Goal: Task Accomplishment & Management: Use online tool/utility

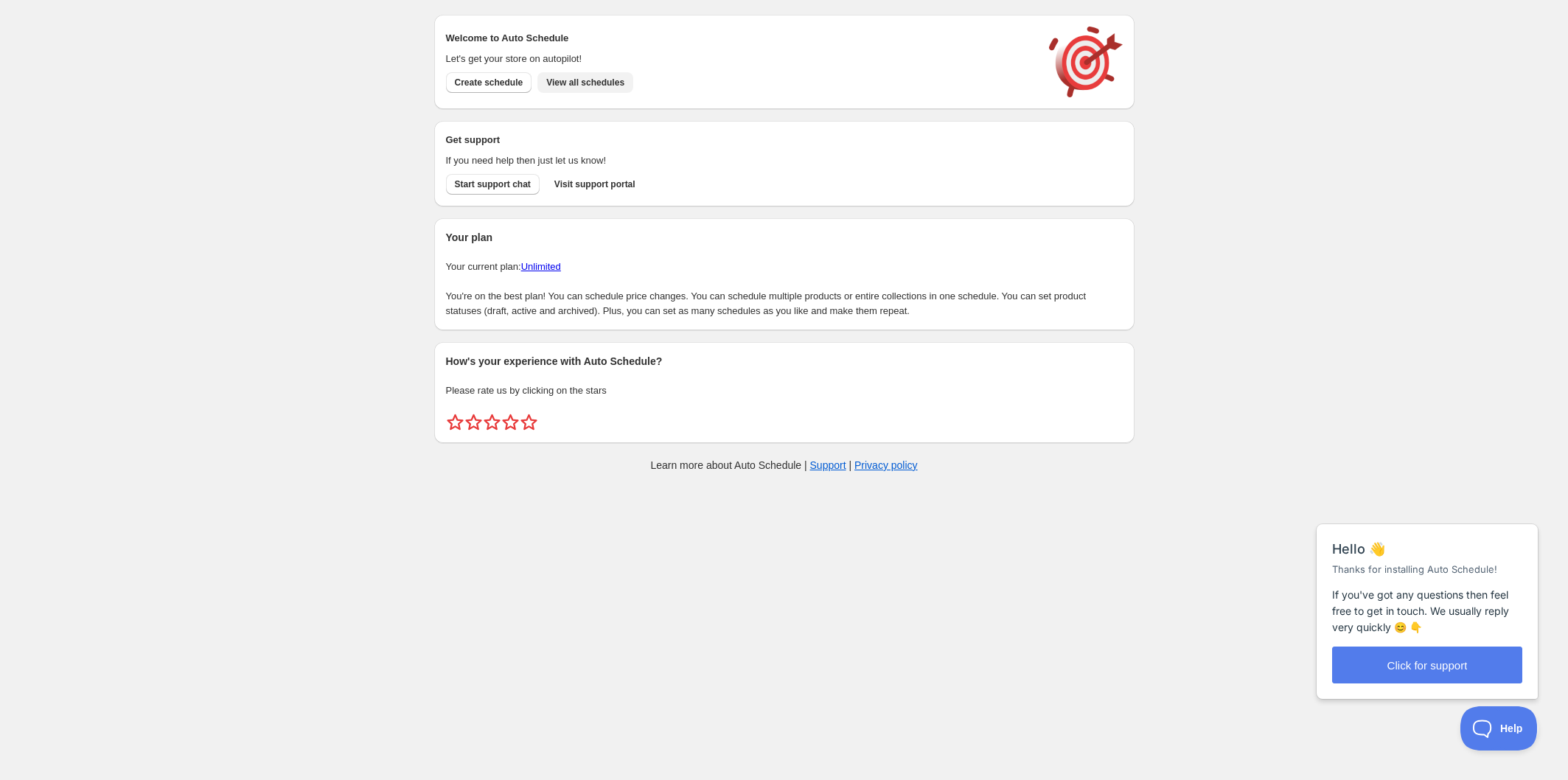
click at [599, 85] on span "View all schedules" at bounding box center [585, 82] width 78 height 11
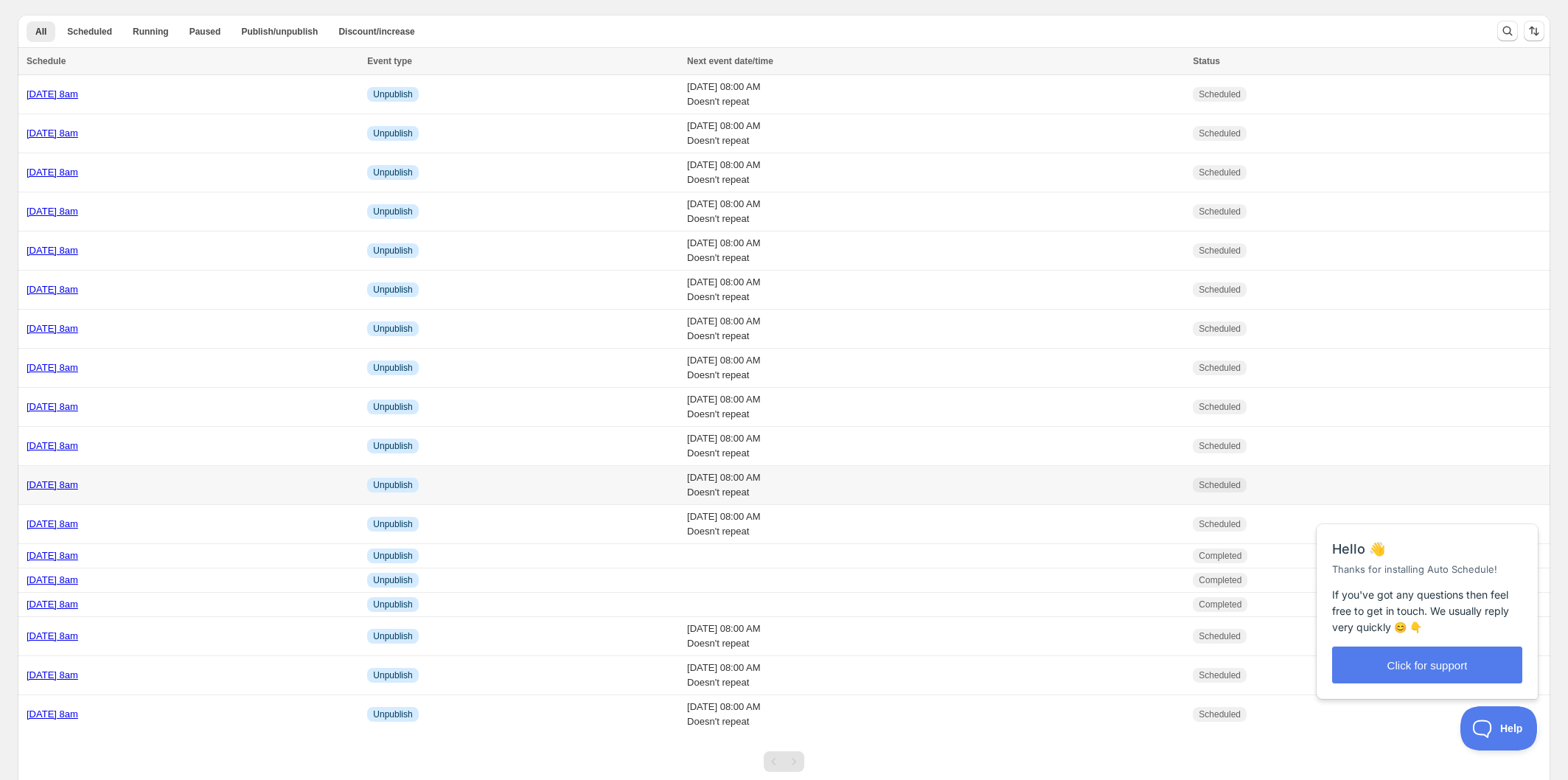
click at [263, 488] on div "[DATE] 8am" at bounding box center [192, 484] width 332 height 14
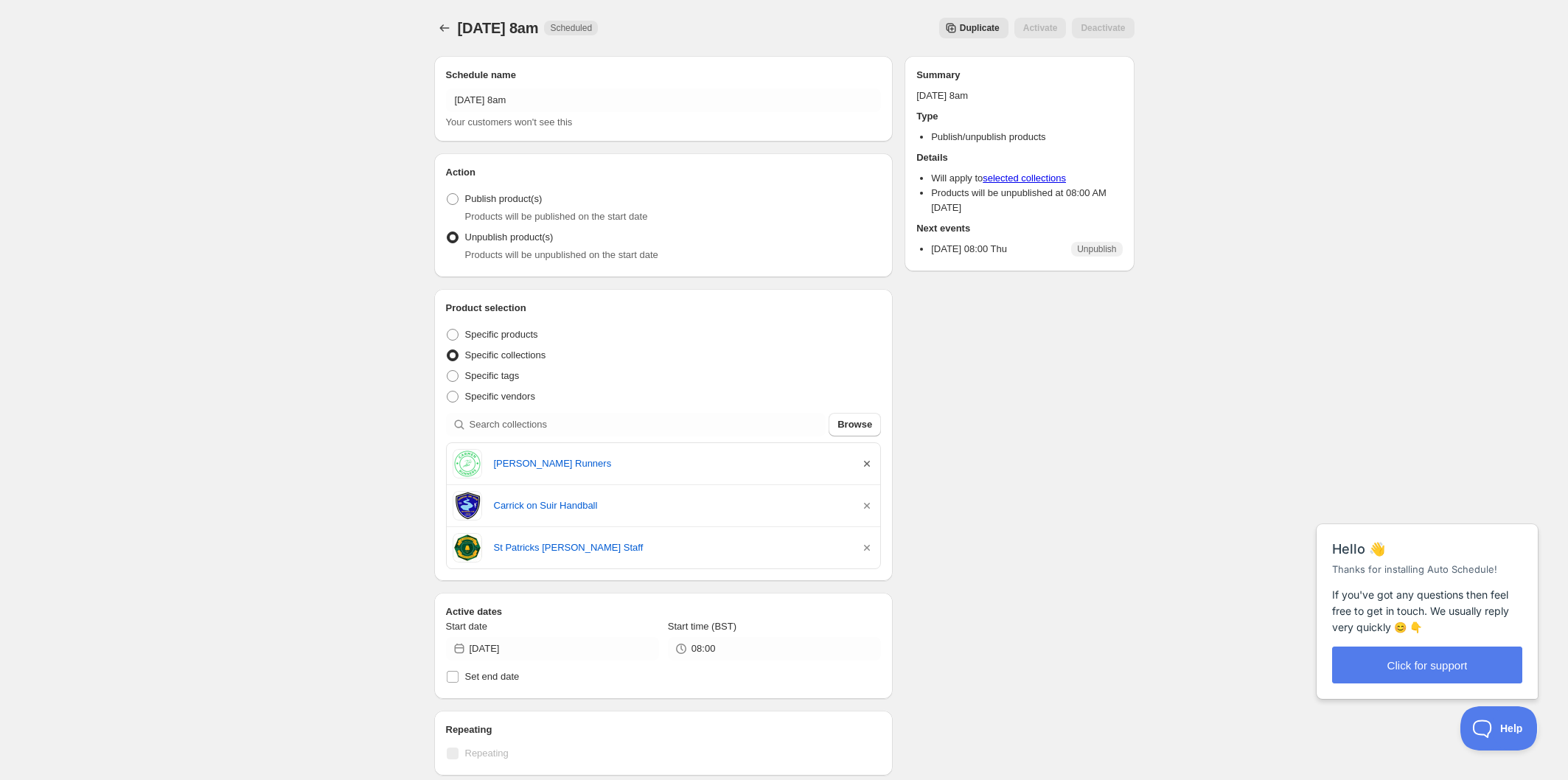
click at [865, 464] on icon "button" at bounding box center [866, 463] width 14 height 14
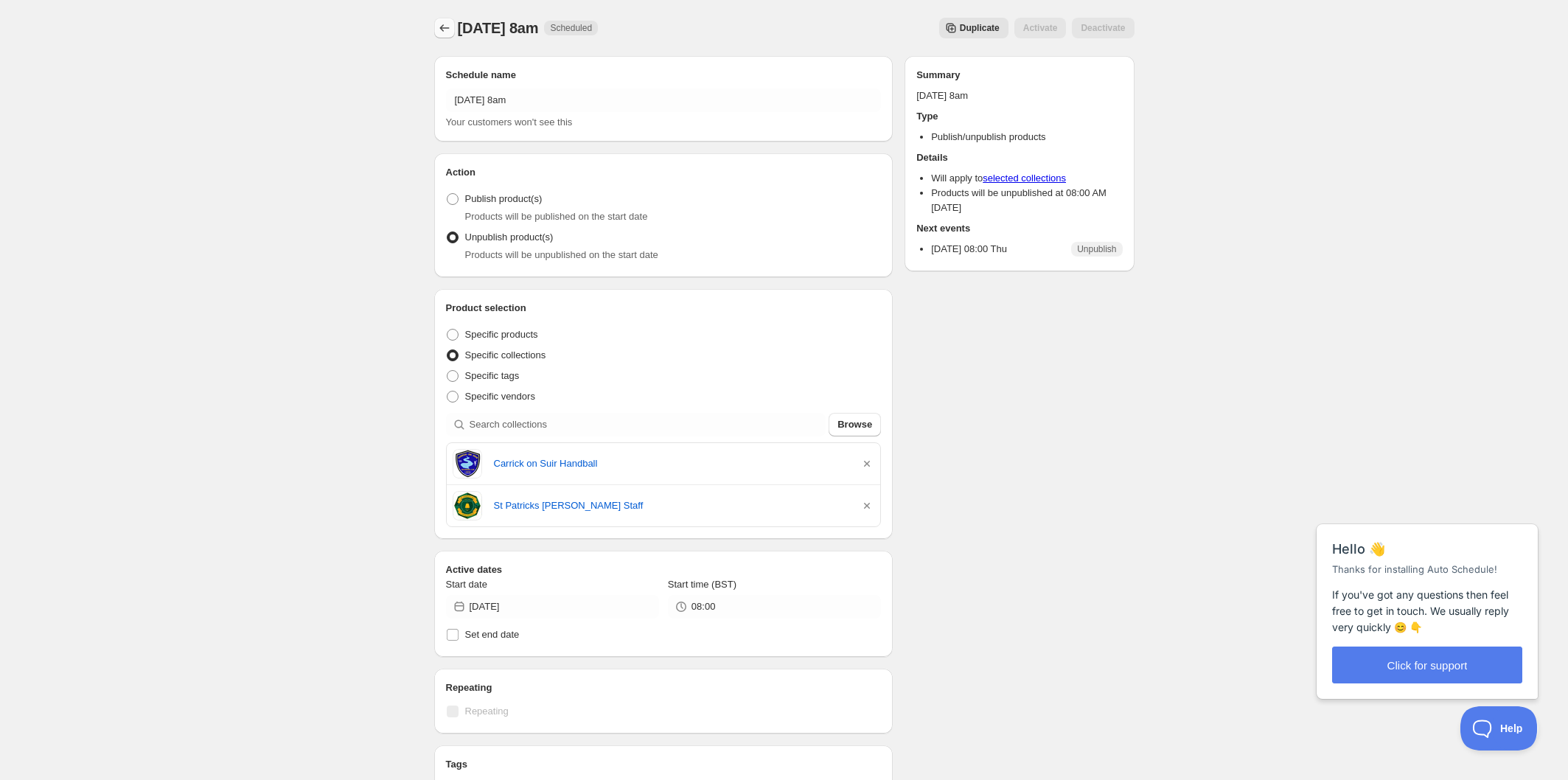
click at [446, 28] on icon "Schedules" at bounding box center [444, 27] width 14 height 14
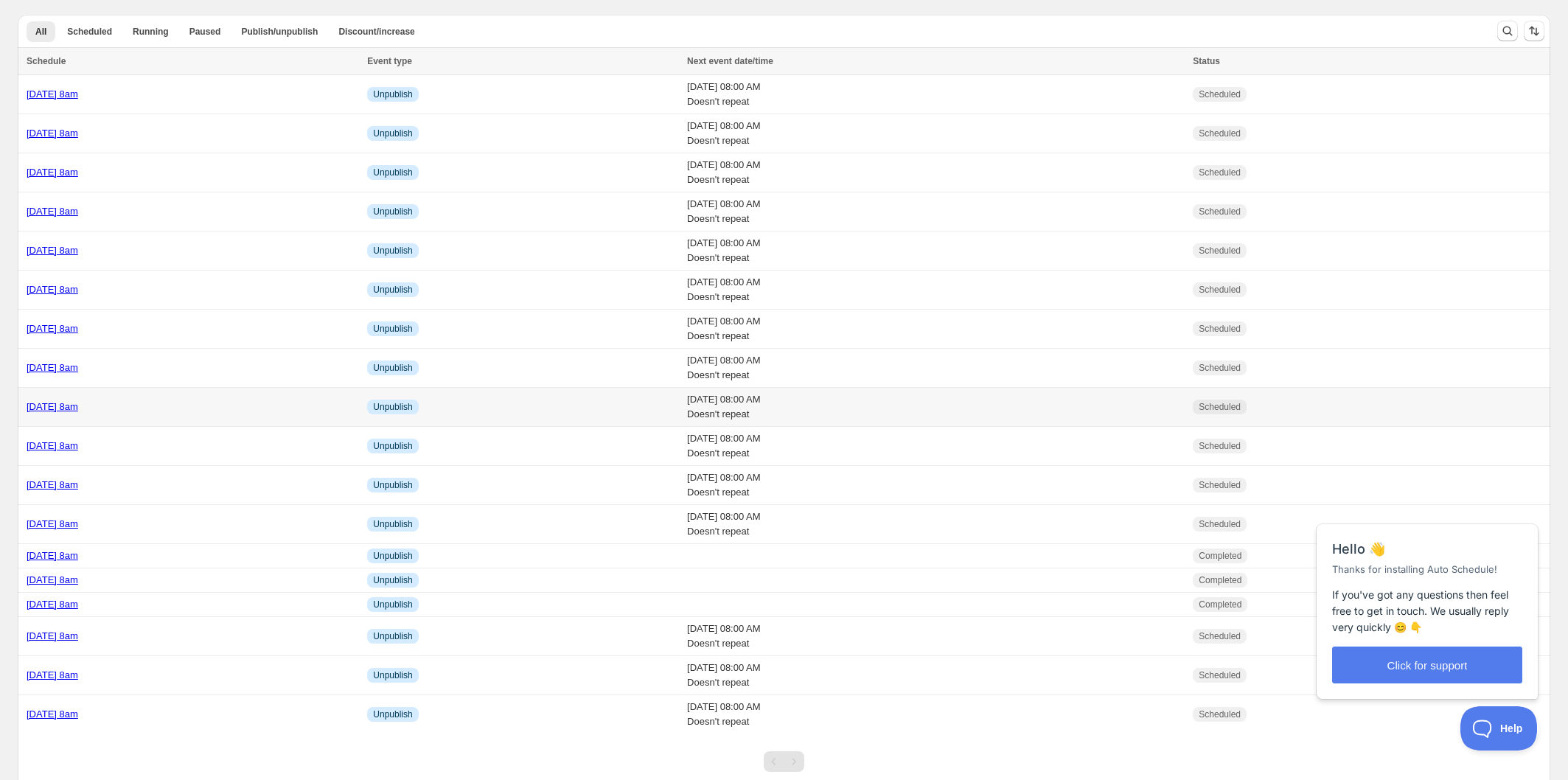
click at [267, 412] on div "[DATE] 8am" at bounding box center [192, 406] width 332 height 14
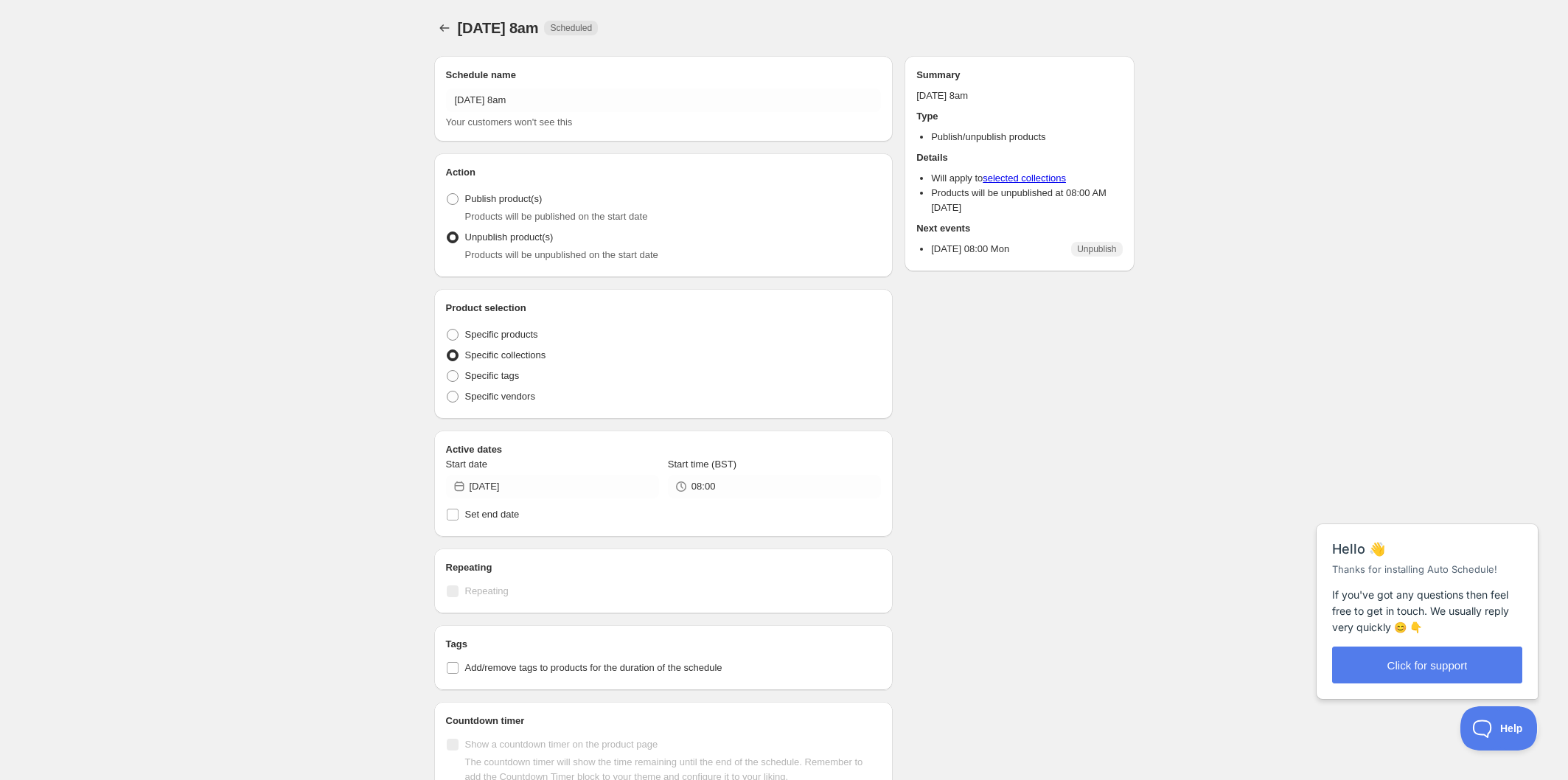
radio input "true"
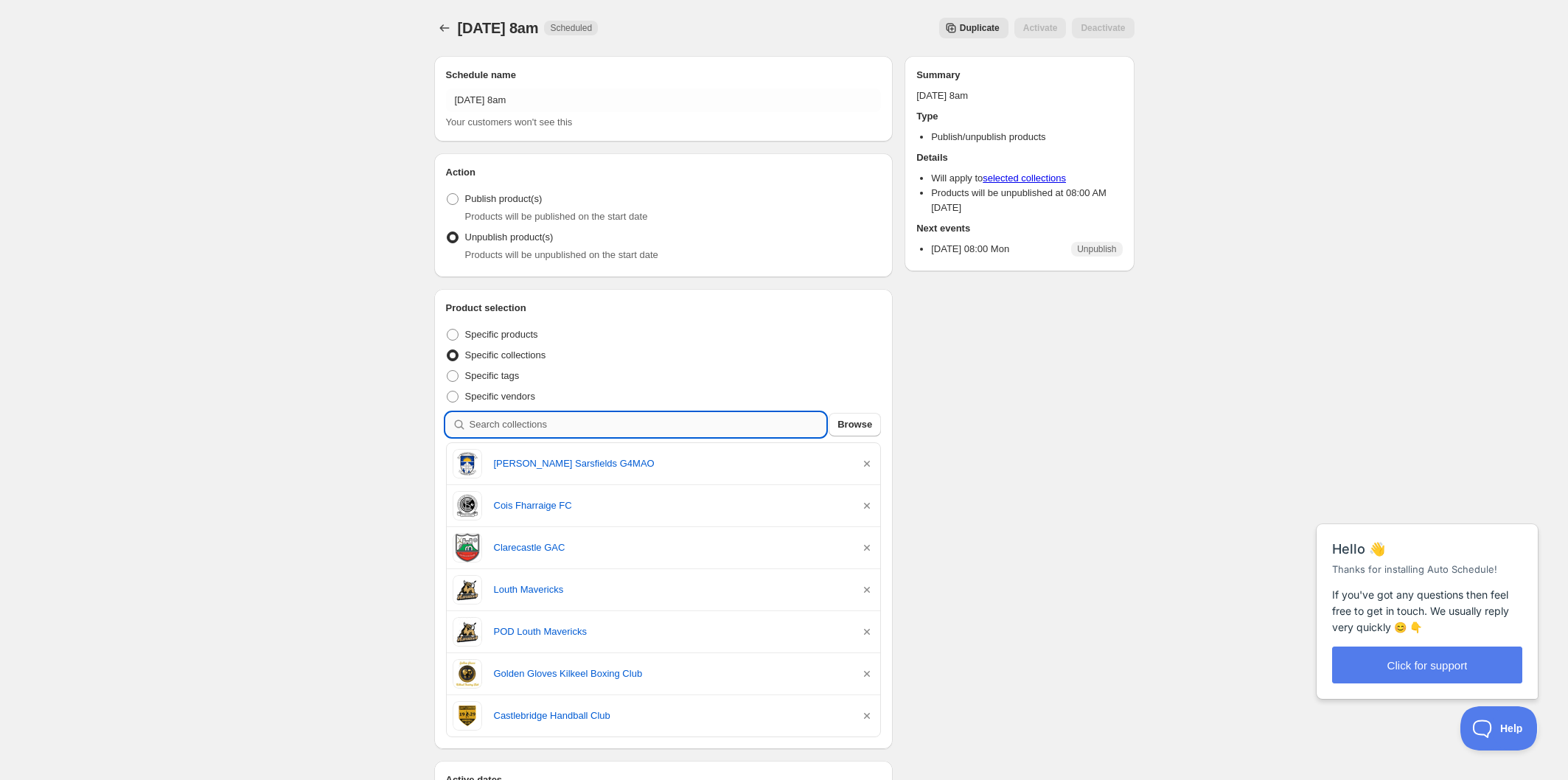
click at [577, 422] on input "search" at bounding box center [648, 424] width 357 height 24
type input "c"
